Goal: Information Seeking & Learning: Learn about a topic

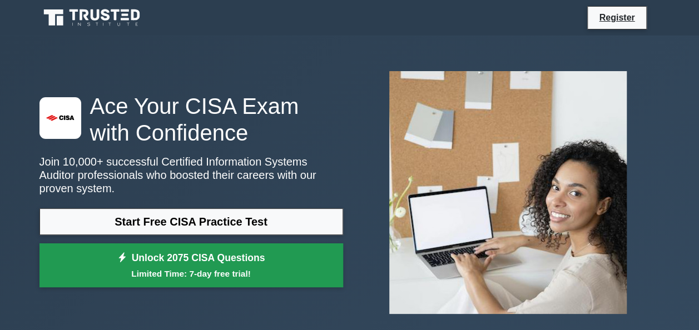
click at [192, 274] on link "Unlock 2075 CISA Questions Limited Time: 7-day free trial!" at bounding box center [191, 266] width 304 height 44
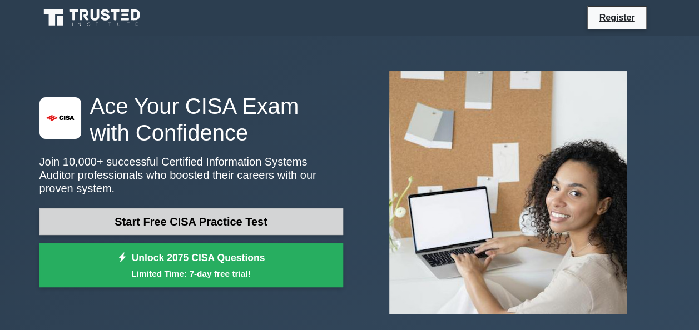
click at [284, 222] on link "Start Free CISA Practice Test" at bounding box center [191, 222] width 304 height 27
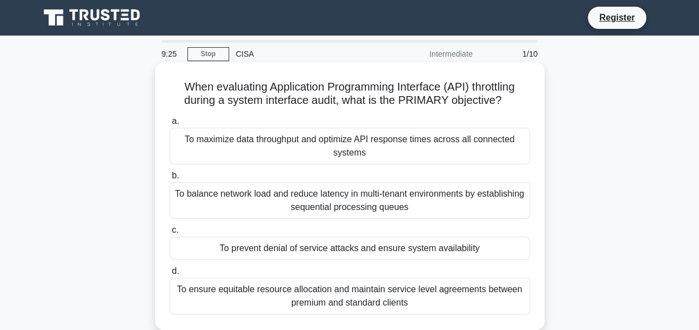
click at [307, 249] on div "To prevent denial of service attacks and ensure system availability" at bounding box center [350, 248] width 360 height 23
click at [170, 234] on input "c. To prevent denial of service attacks and ensure system availability" at bounding box center [170, 230] width 0 height 7
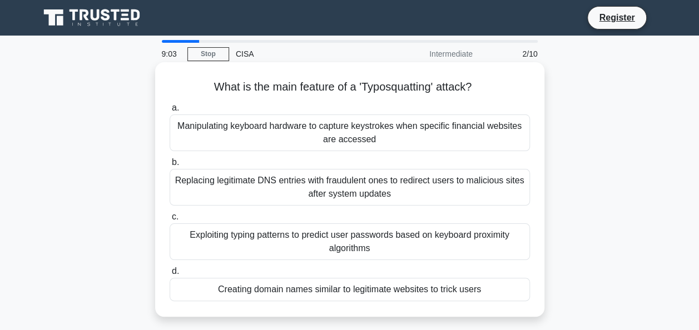
click at [416, 246] on div "Exploiting typing patterns to predict user passwords based on keyboard proximit…" at bounding box center [350, 242] width 360 height 37
click at [170, 221] on input "c. Exploiting typing patterns to predict user passwords based on keyboard proxi…" at bounding box center [170, 217] width 0 height 7
